Goal: Navigation & Orientation: Find specific page/section

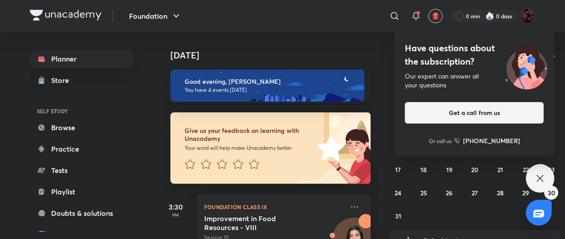
click at [542, 179] on icon at bounding box center [540, 178] width 11 height 11
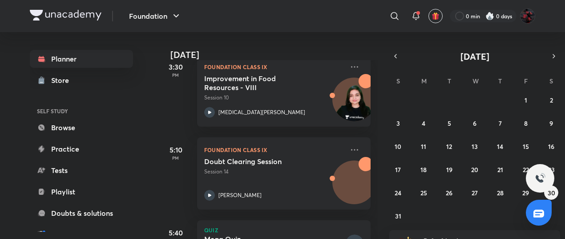
scroll to position [223, 0]
